Goal: Information Seeking & Learning: Learn about a topic

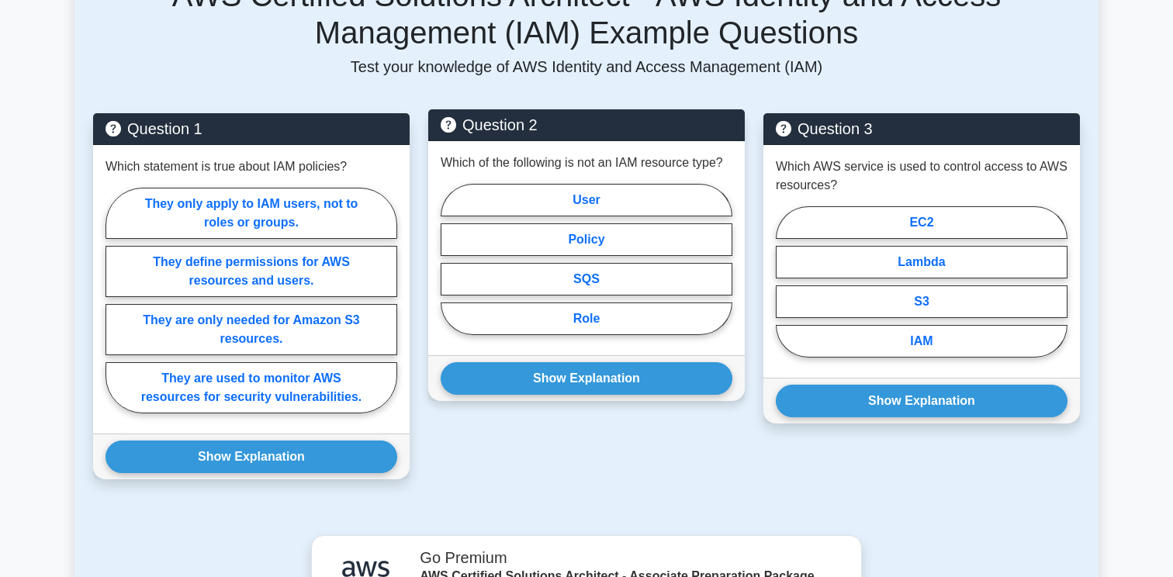
scroll to position [1024, 0]
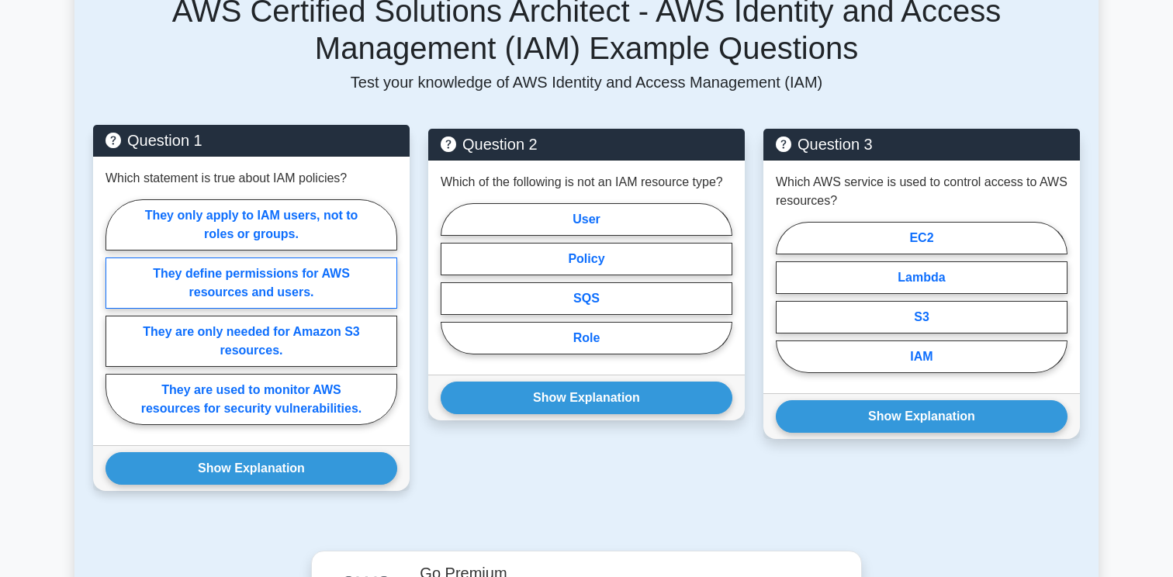
click at [289, 267] on label "They define permissions for AWS resources and users." at bounding box center [252, 283] width 292 height 51
click at [116, 312] on input "They define permissions for AWS resources and users." at bounding box center [111, 317] width 10 height 10
radio input "true"
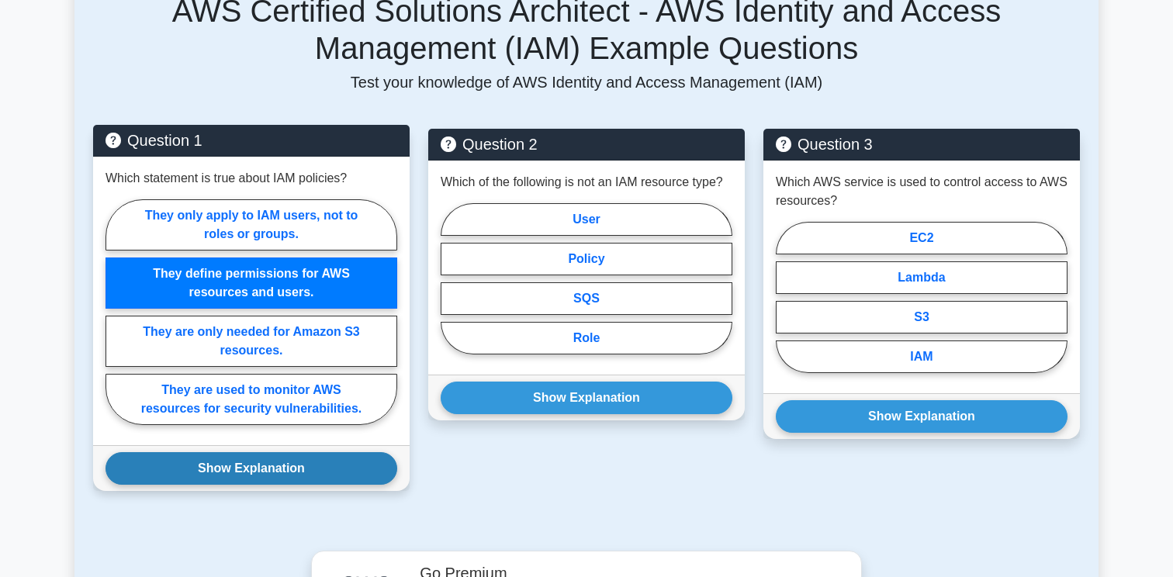
click at [296, 452] on button "Show Explanation" at bounding box center [252, 468] width 292 height 33
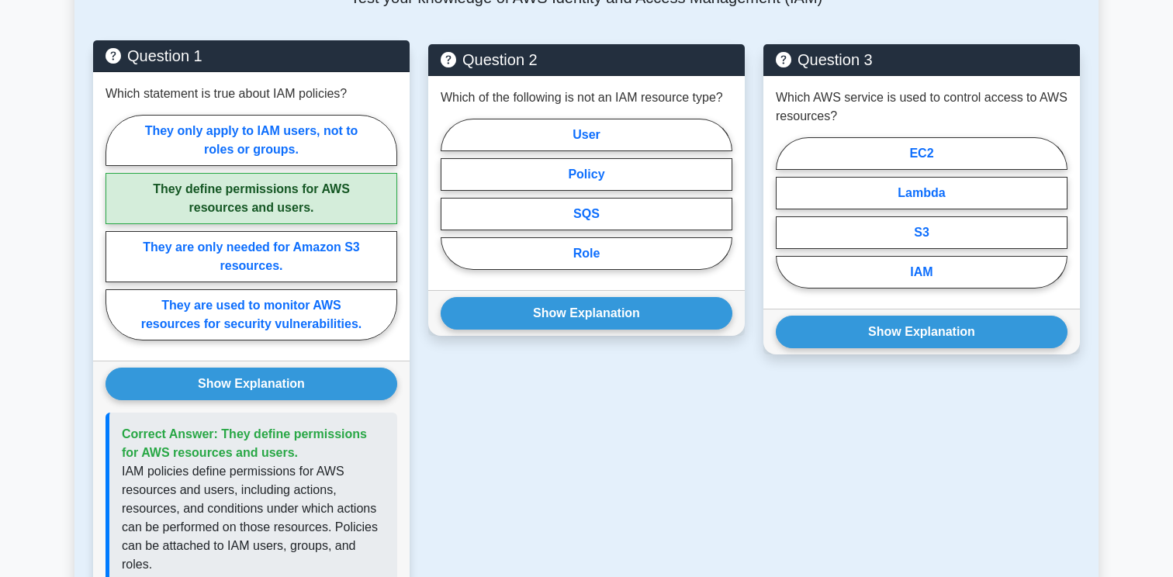
scroll to position [1088, 0]
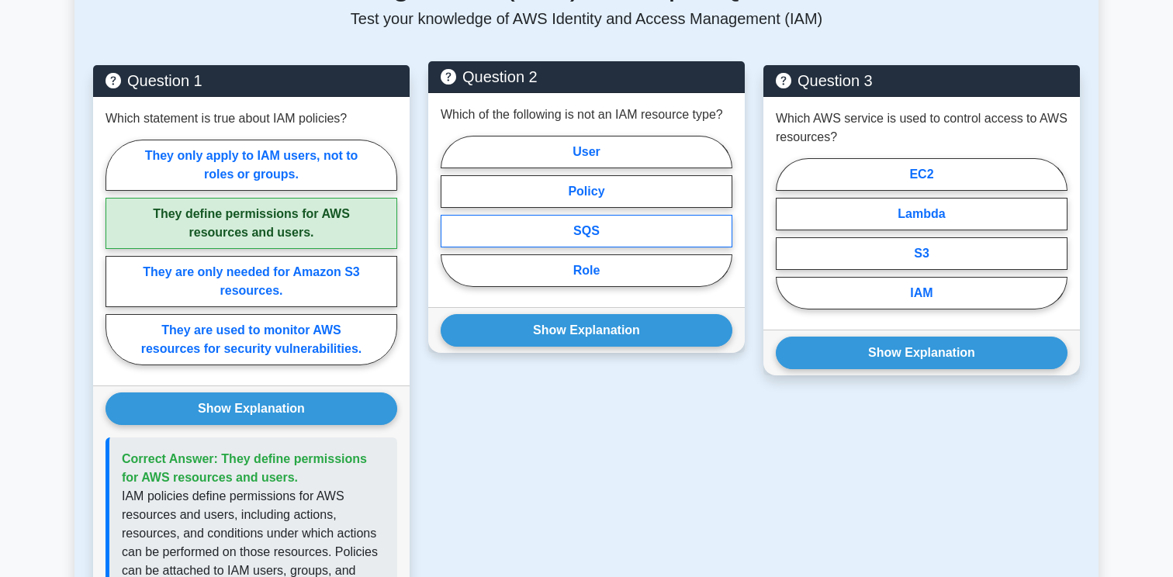
click at [606, 223] on label "SQS" at bounding box center [587, 231] width 292 height 33
click at [451, 221] on input "SQS" at bounding box center [446, 216] width 10 height 10
radio input "true"
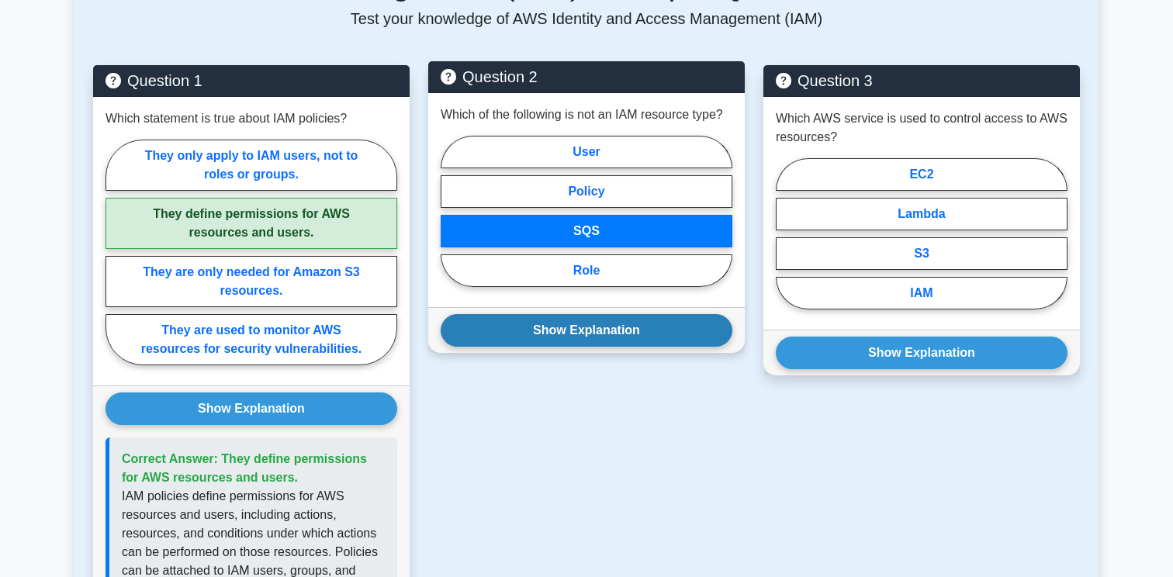
click at [590, 314] on button "Show Explanation" at bounding box center [587, 330] width 292 height 33
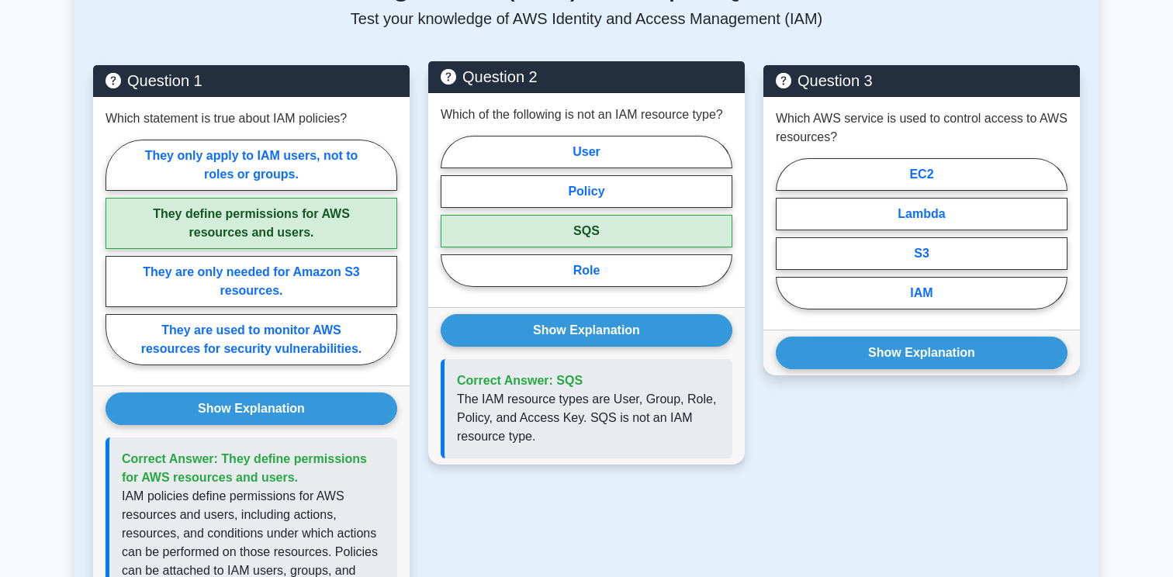
scroll to position [1090, 0]
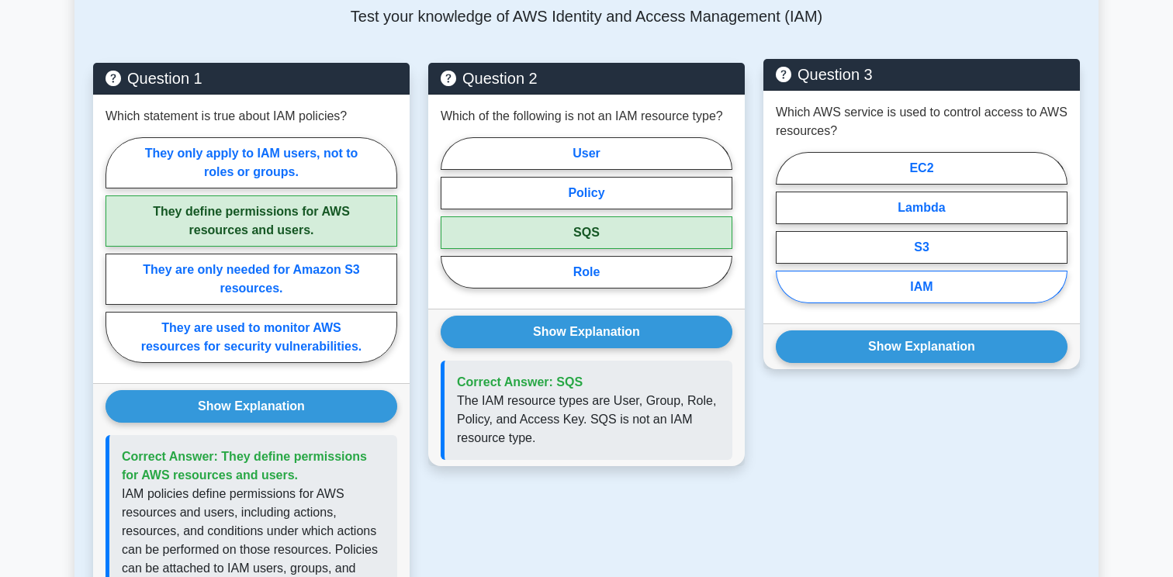
click at [864, 271] on label "IAM" at bounding box center [922, 287] width 292 height 33
click at [786, 237] on input "IAM" at bounding box center [781, 232] width 10 height 10
radio input "true"
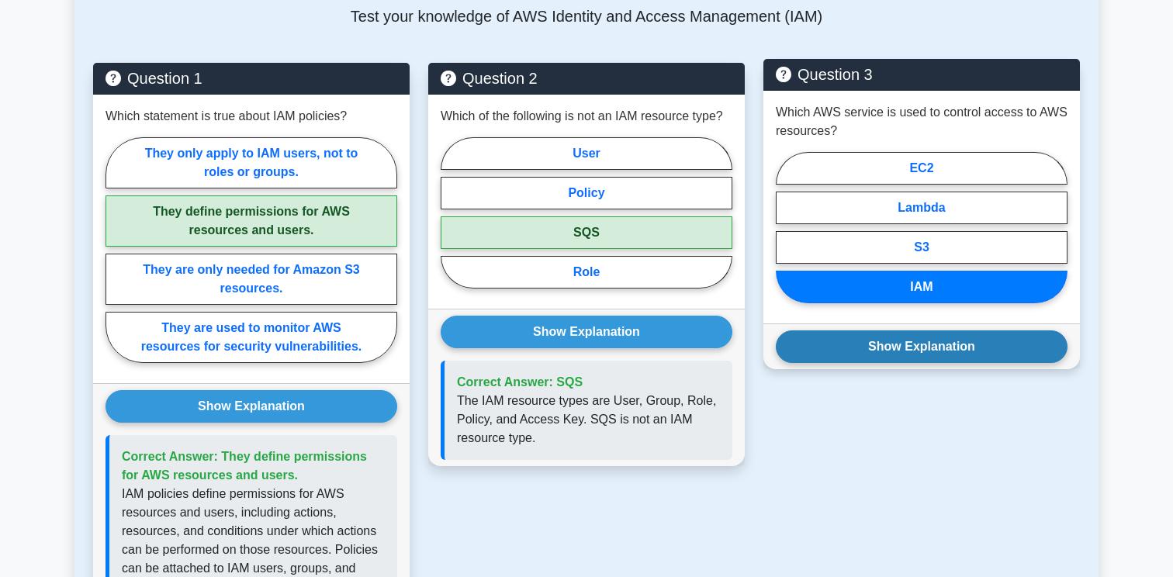
click at [864, 331] on button "Show Explanation" at bounding box center [922, 347] width 292 height 33
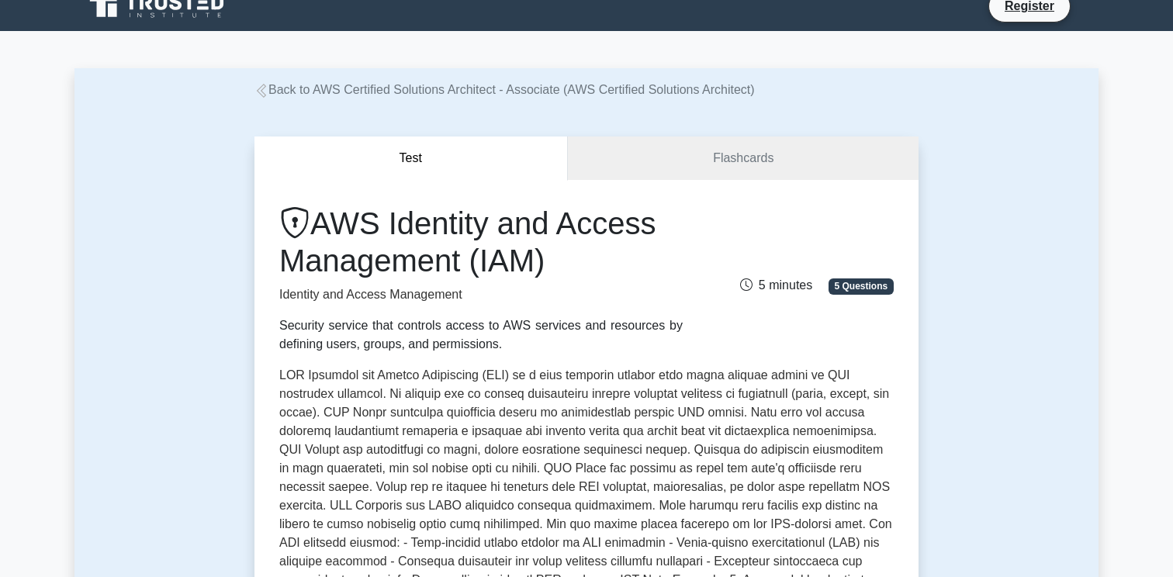
scroll to position [0, 0]
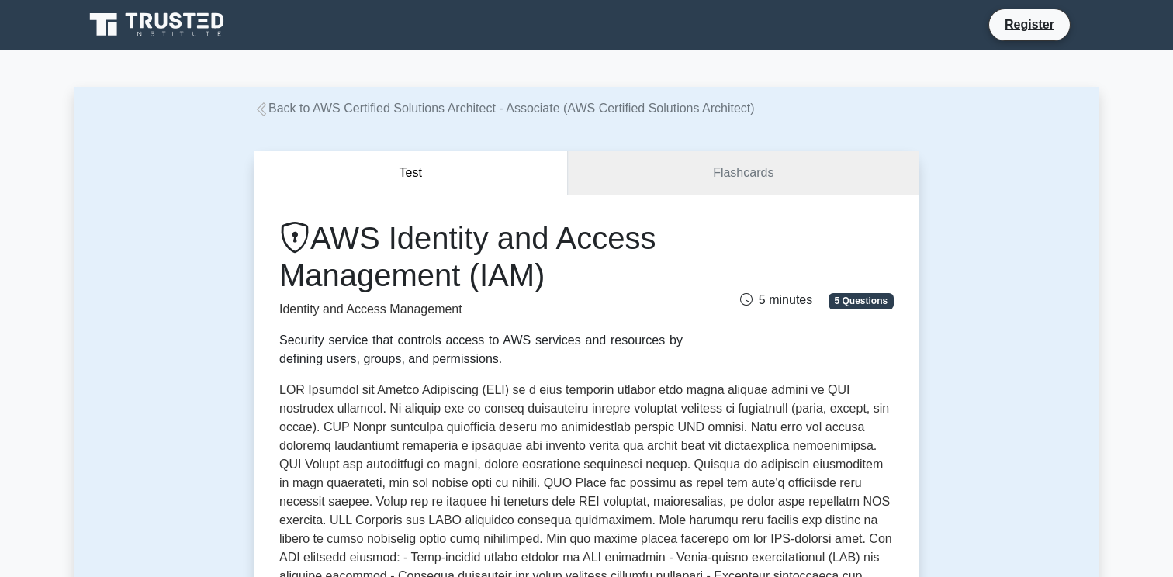
click at [685, 178] on link "Flashcards" at bounding box center [743, 173] width 351 height 44
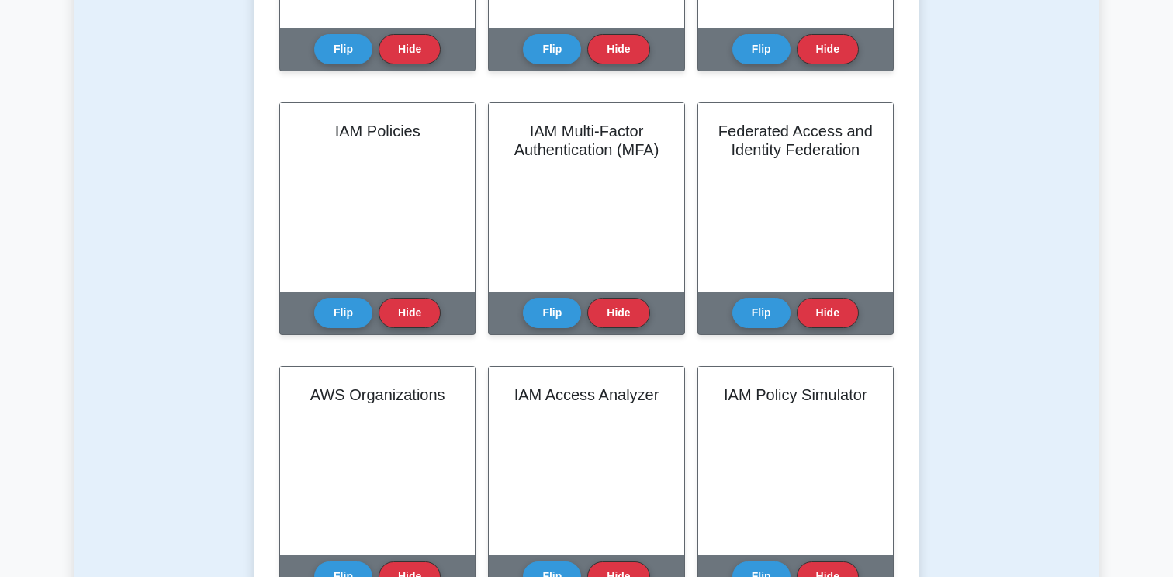
scroll to position [592, 0]
